Goal: Transaction & Acquisition: Purchase product/service

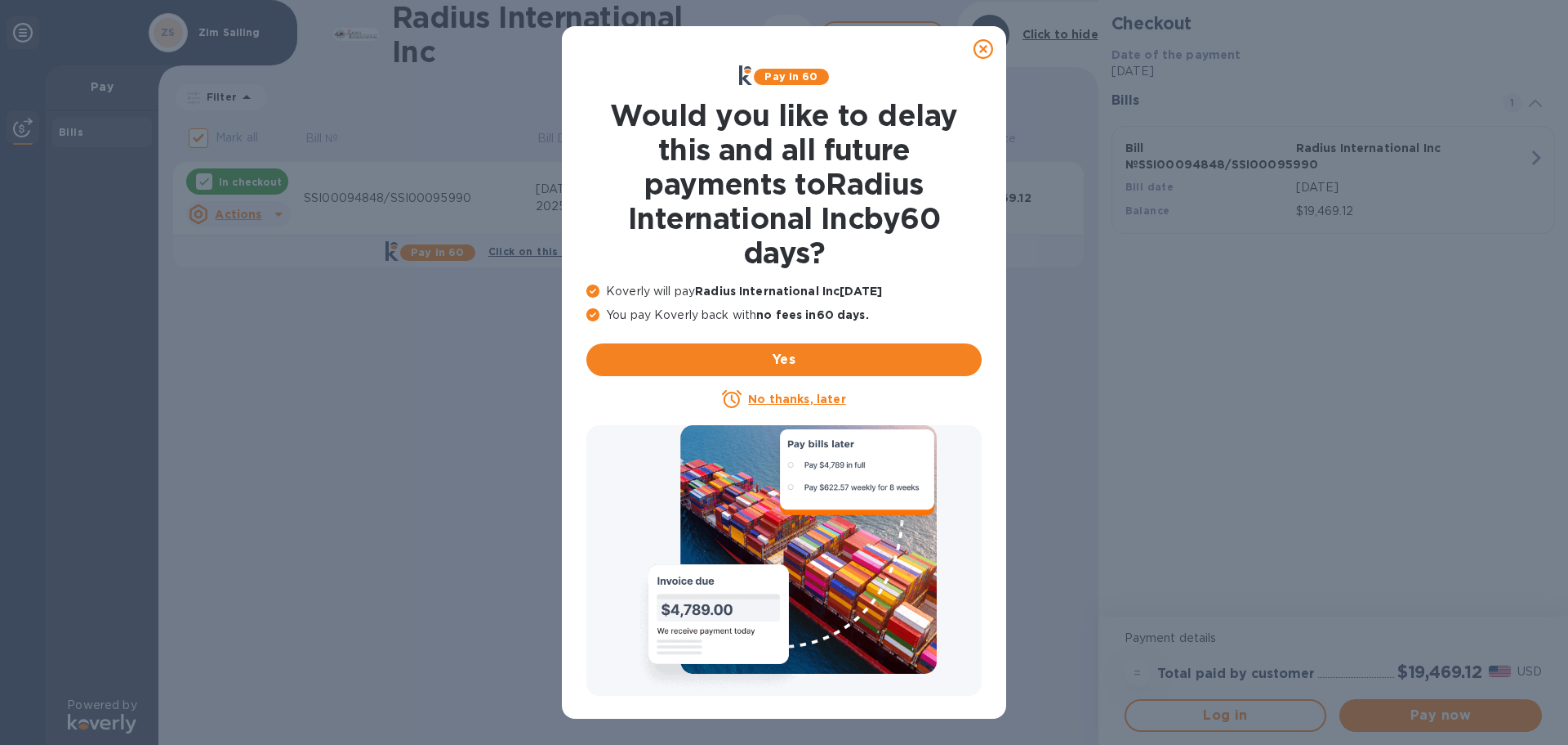
click at [987, 45] on icon at bounding box center [983, 49] width 19 height 19
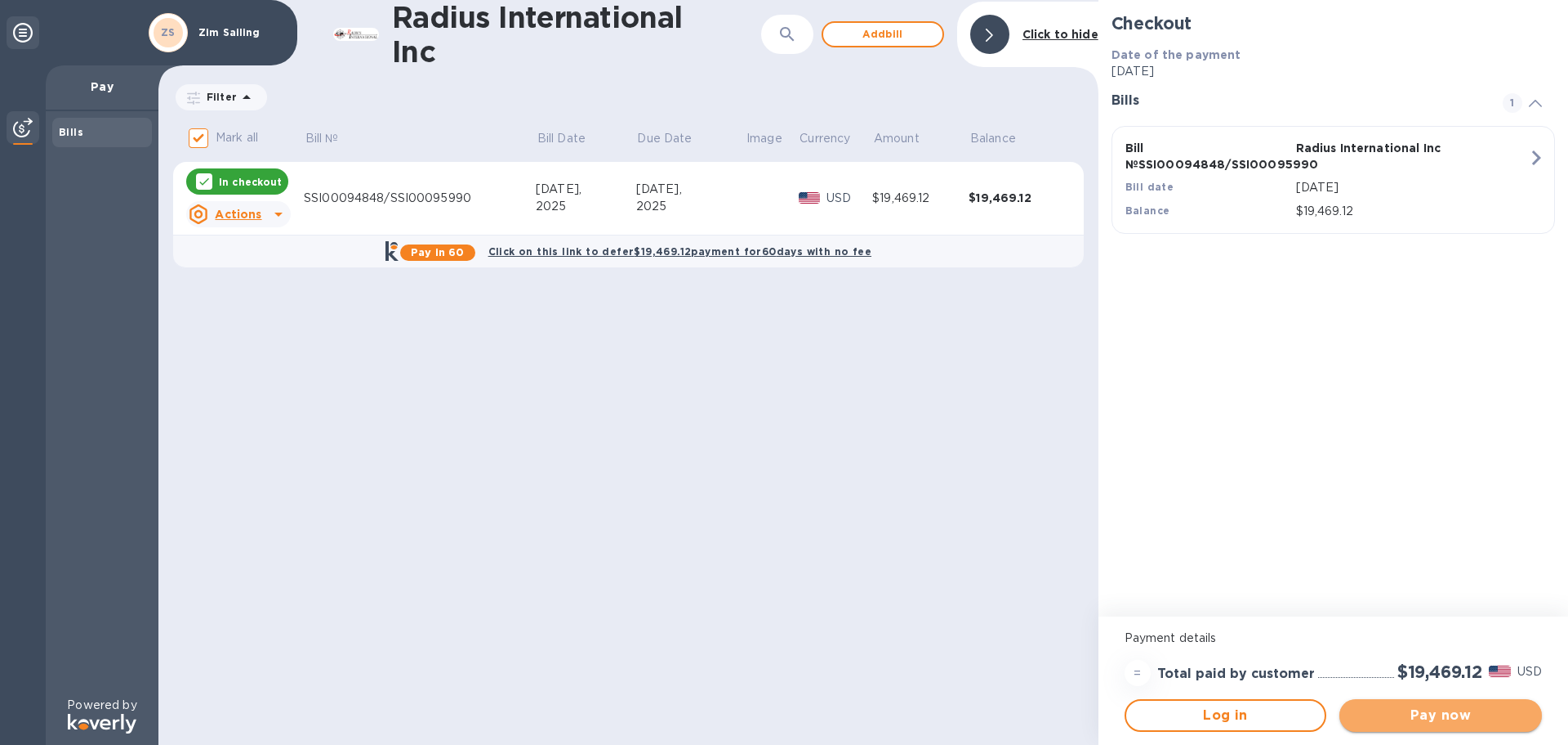
click at [1462, 713] on span "Pay now" at bounding box center [1440, 715] width 176 height 19
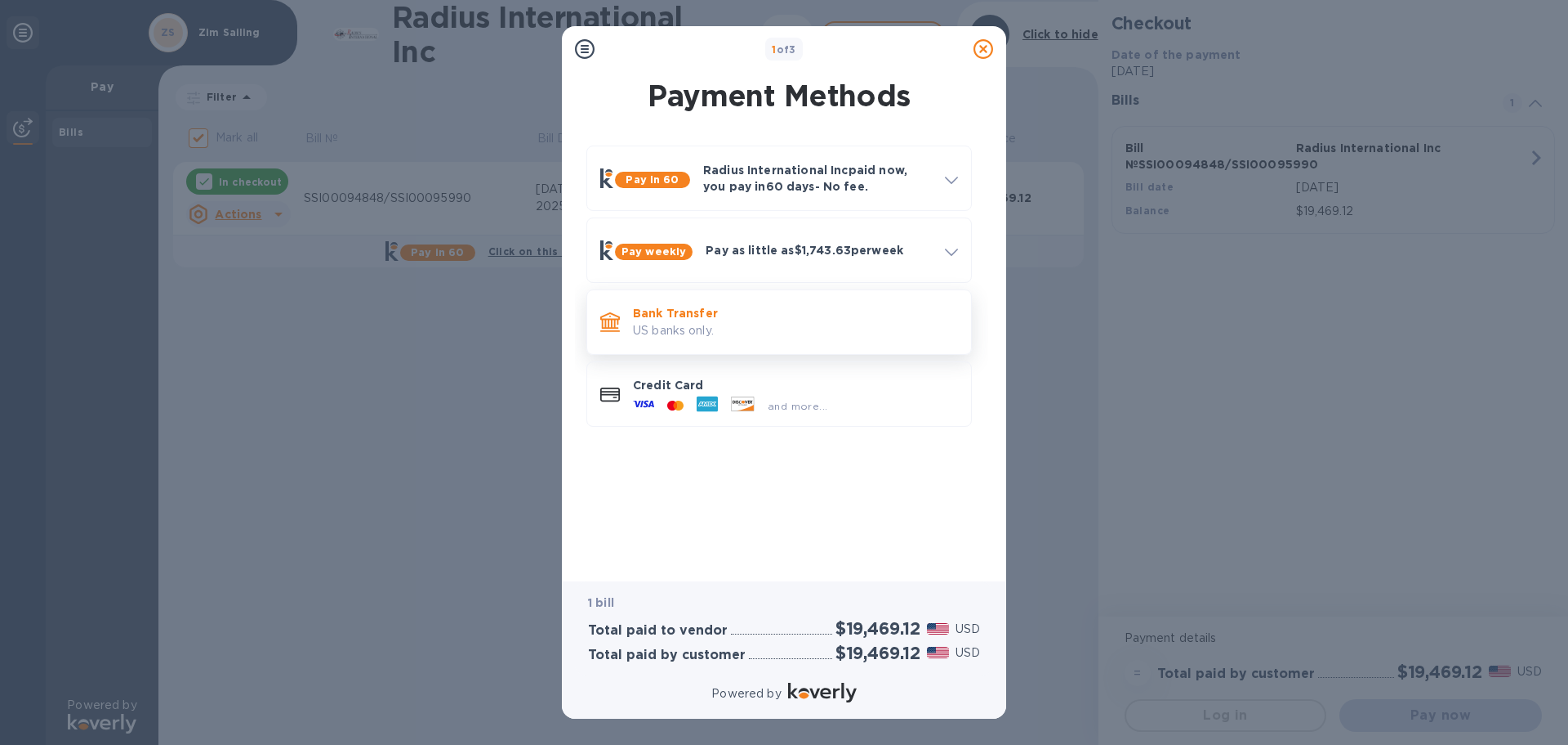
click at [719, 313] on p "Bank Transfer" at bounding box center [796, 313] width 325 height 16
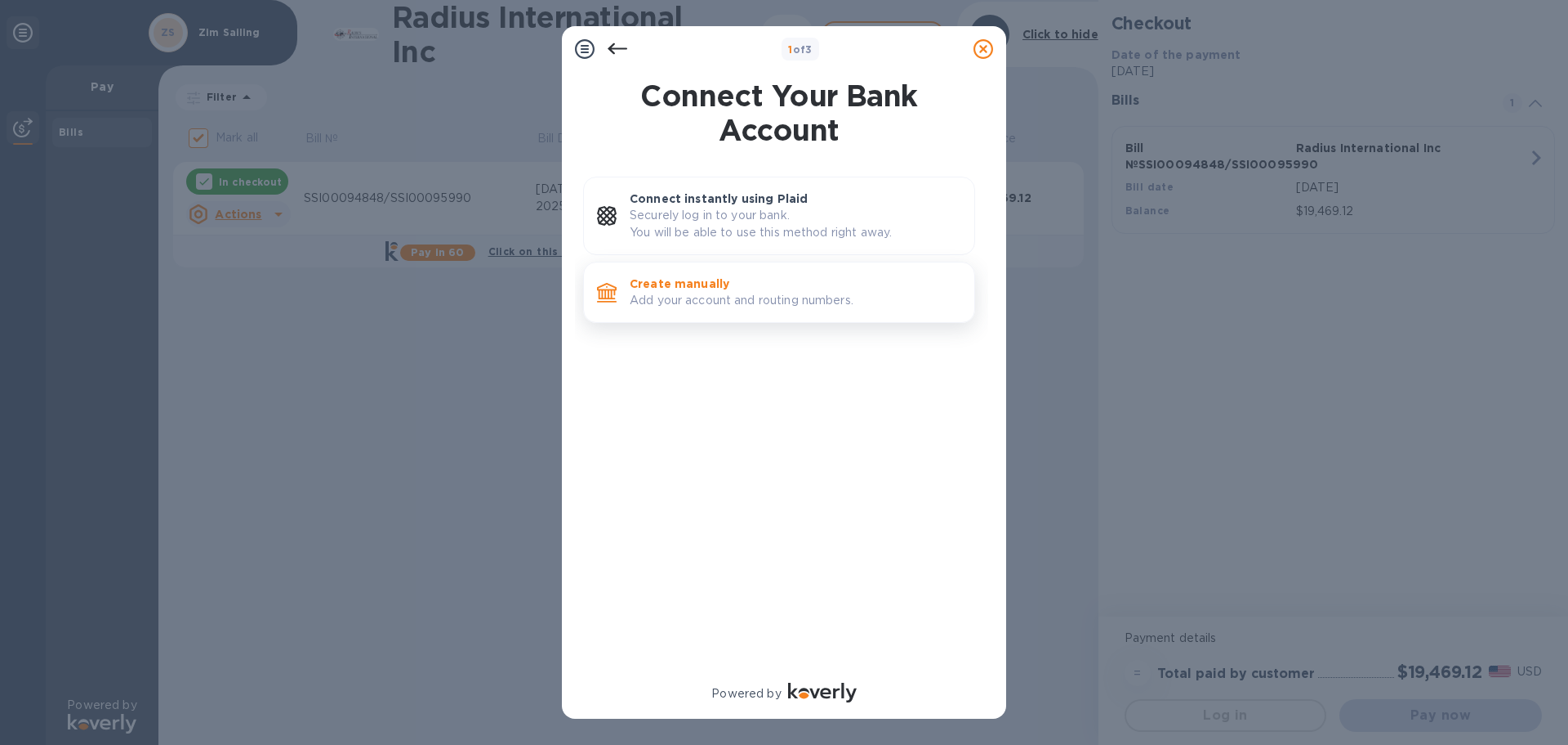
click at [701, 276] on p "Create manually" at bounding box center [796, 283] width 332 height 16
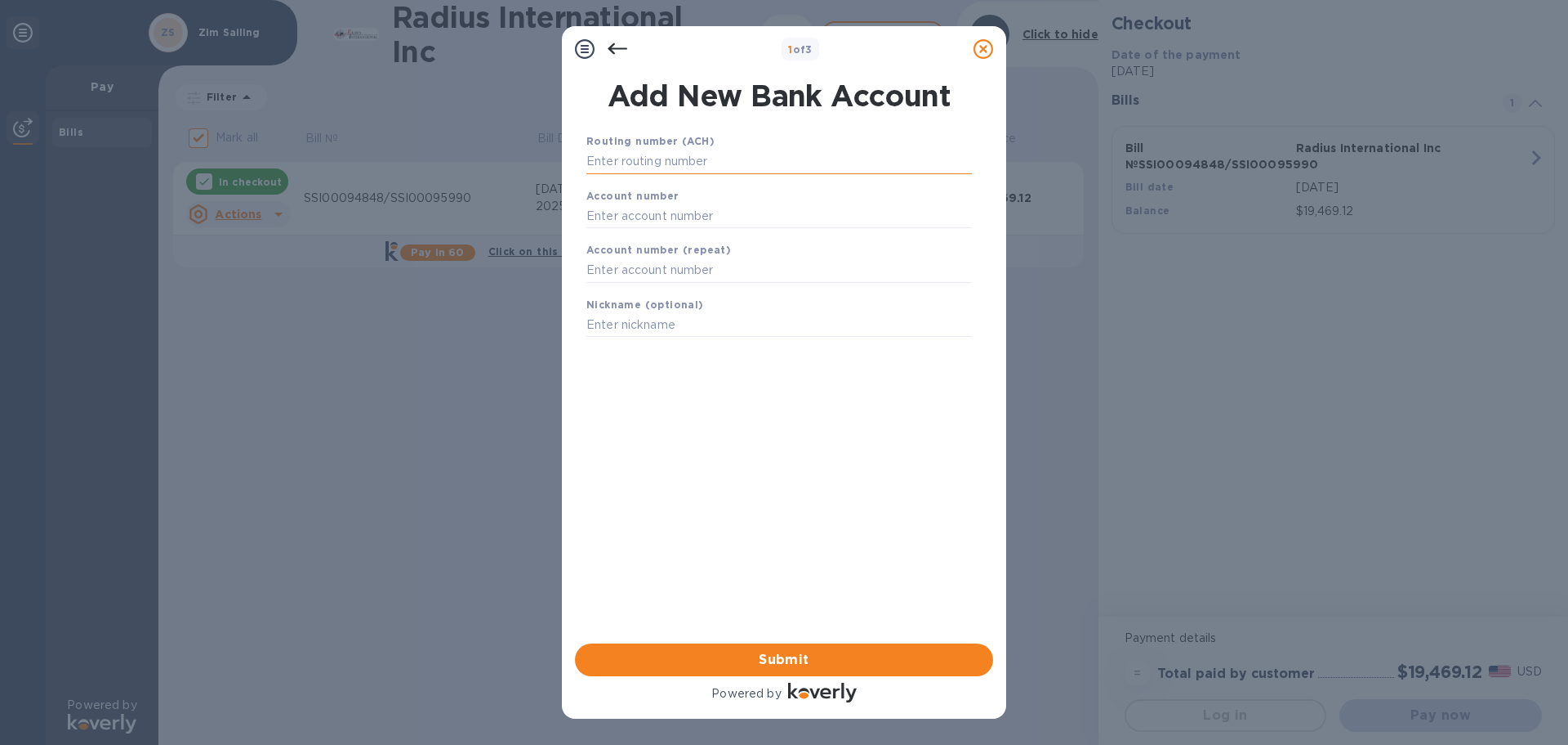
click at [642, 160] on input "text" at bounding box center [779, 161] width 386 height 24
drag, startPoint x: 675, startPoint y: 158, endPoint x: 456, endPoint y: 158, distance: 219.0
click at [456, 158] on div "1 of 3 Add New Bank Account Routing number (ACH) [FINANCIAL_ID] Account number …" at bounding box center [784, 372] width 1568 height 745
type input "011500120"
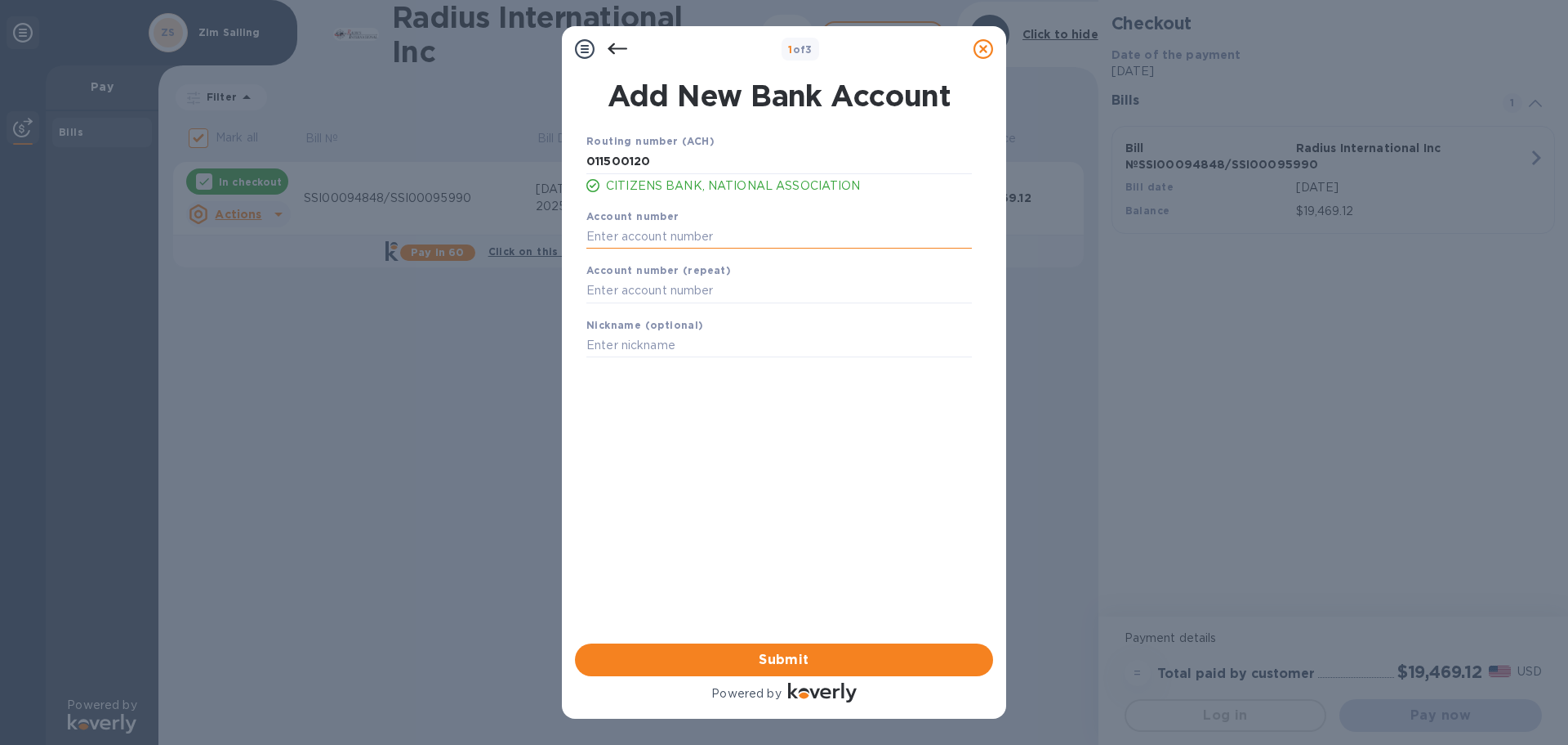
click at [719, 236] on input "text" at bounding box center [779, 236] width 386 height 24
type input "29001315"
click at [695, 292] on input "text" at bounding box center [779, 291] width 386 height 24
type input "29001315"
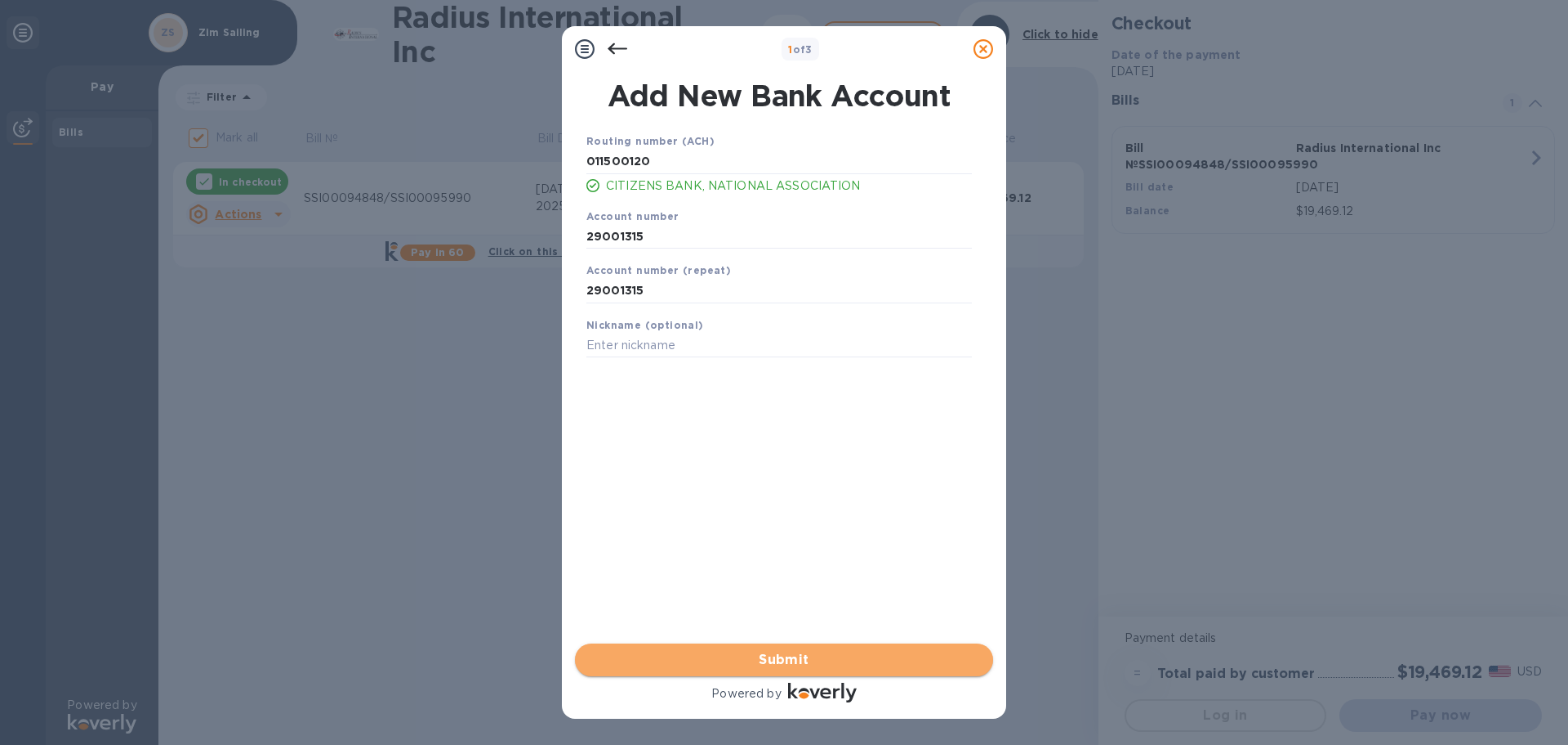
click at [774, 657] on span "Submit" at bounding box center [784, 659] width 392 height 19
